Goal: Communication & Community: Participate in discussion

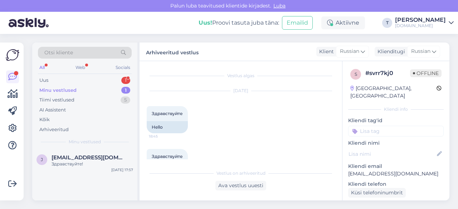
click at [94, 77] on div "Uus 1" at bounding box center [85, 81] width 94 height 10
click at [93, 89] on div "Minu vestlused 1" at bounding box center [85, 91] width 94 height 10
click at [85, 159] on span "[EMAIL_ADDRESS][DOMAIN_NAME]" at bounding box center [89, 158] width 74 height 6
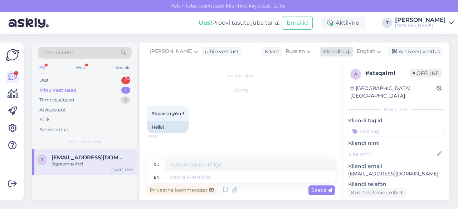
click at [360, 48] on span "English" at bounding box center [366, 52] width 19 height 8
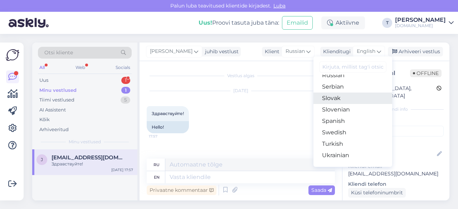
scroll to position [259, 0]
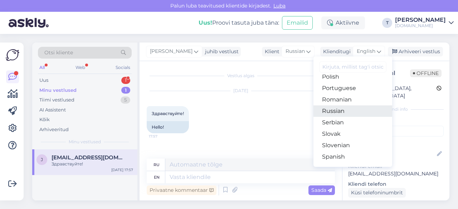
click at [339, 111] on link "Russian" at bounding box center [353, 111] width 79 height 11
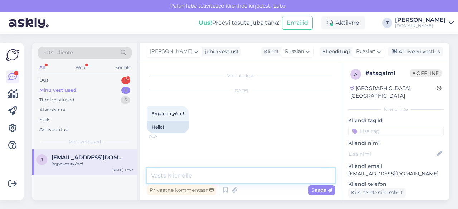
click at [211, 179] on textarea at bounding box center [241, 176] width 188 height 15
type textarea "P"
type textarea "L"
type textarea "Здравствуйте!"
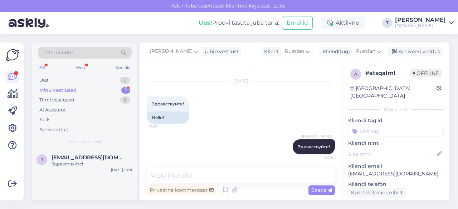
click at [83, 91] on div "Minu vestlused 1" at bounding box center [85, 91] width 94 height 10
